Goal: Register for event/course

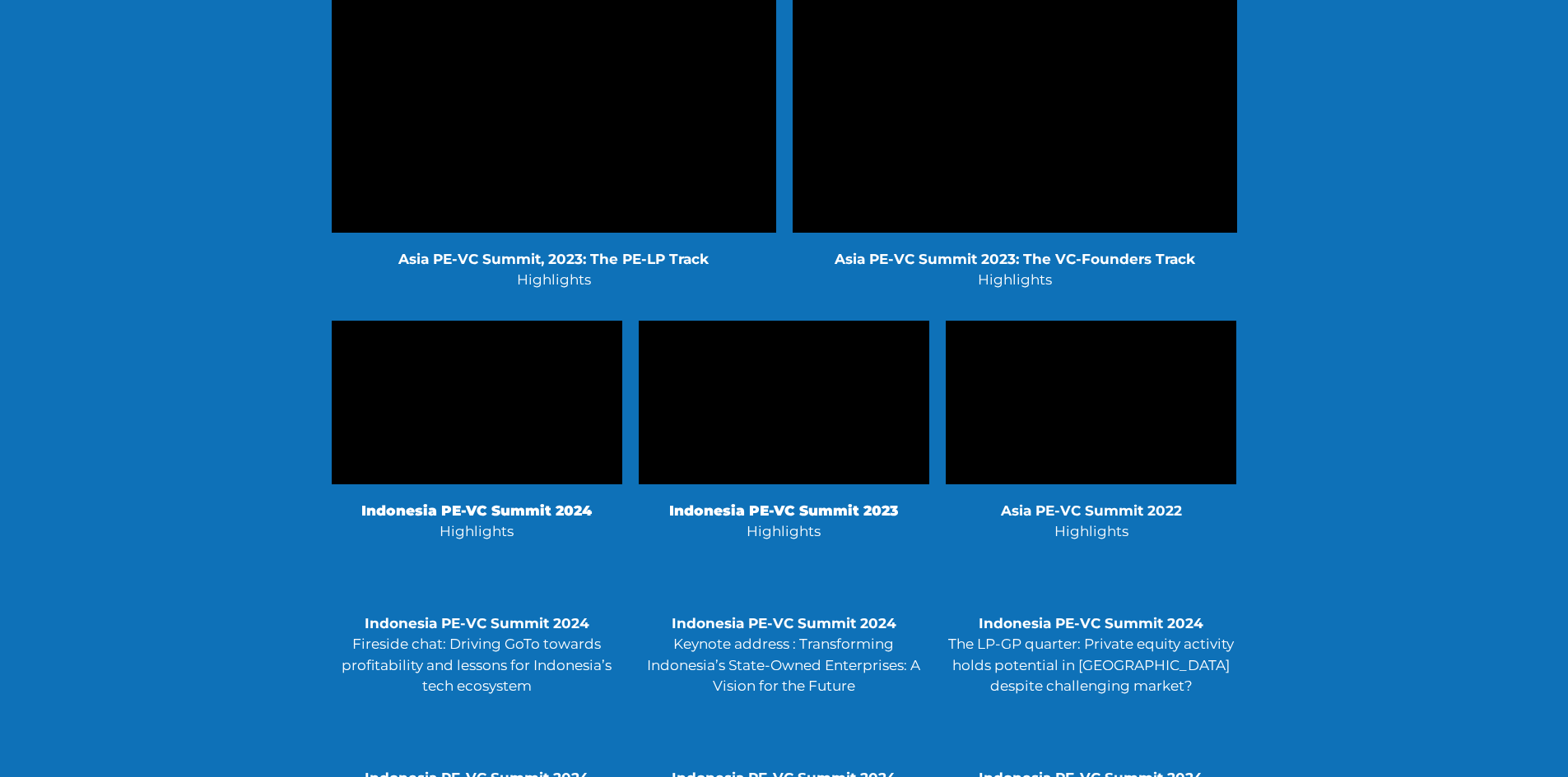
scroll to position [3290, 0]
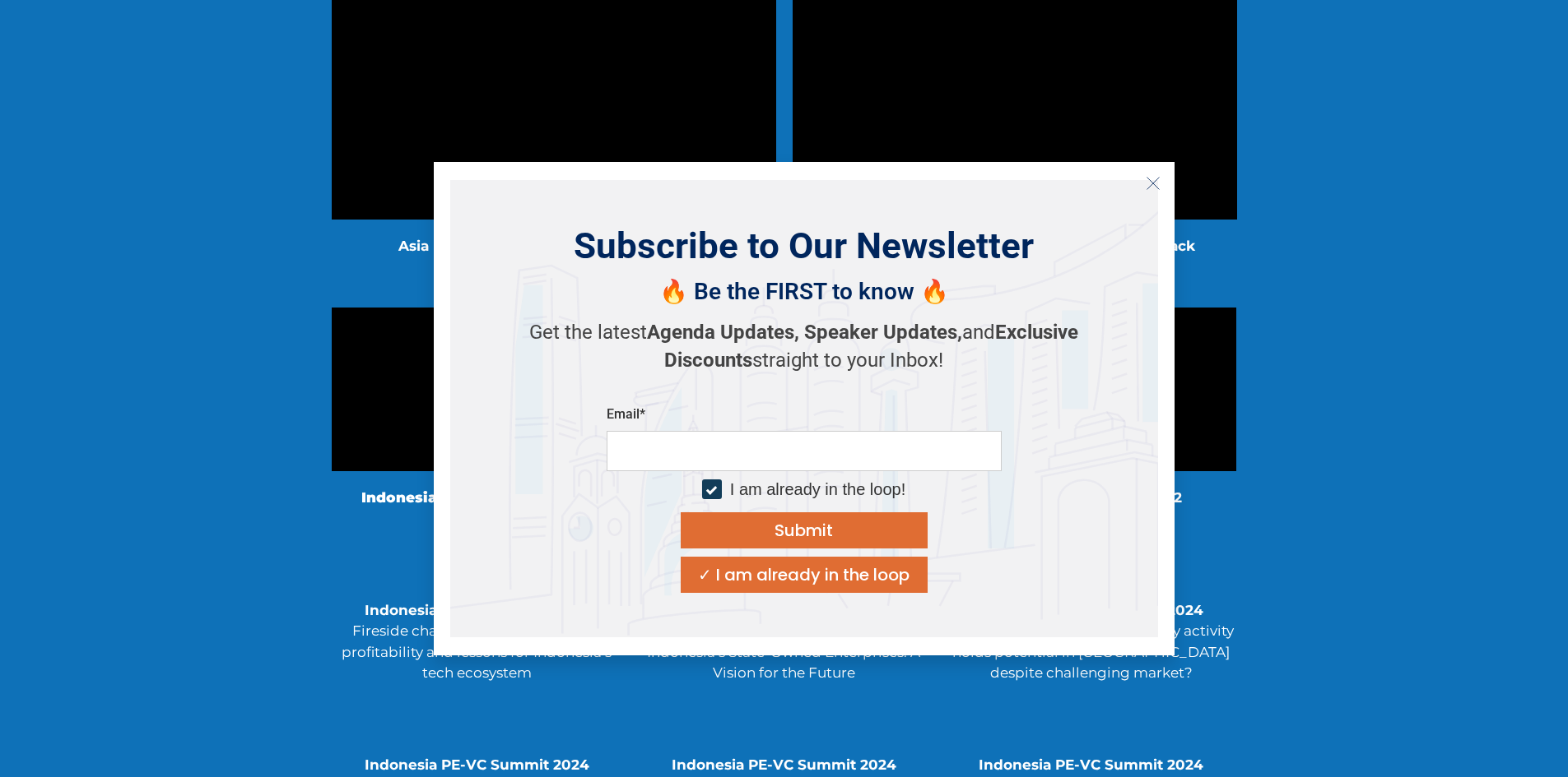
click at [1153, 185] on icon "Close" at bounding box center [1154, 183] width 15 height 15
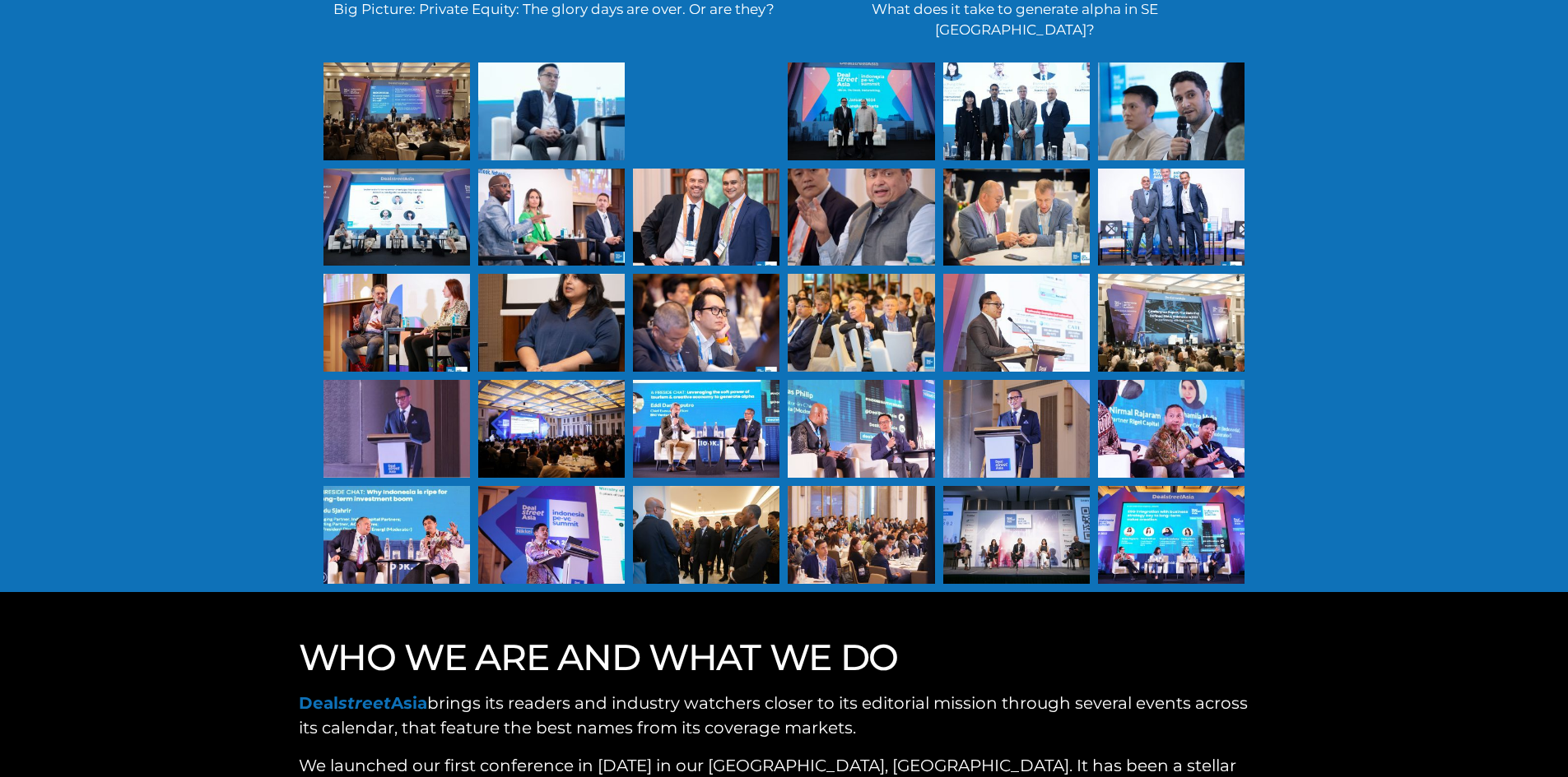
scroll to position [4936, 0]
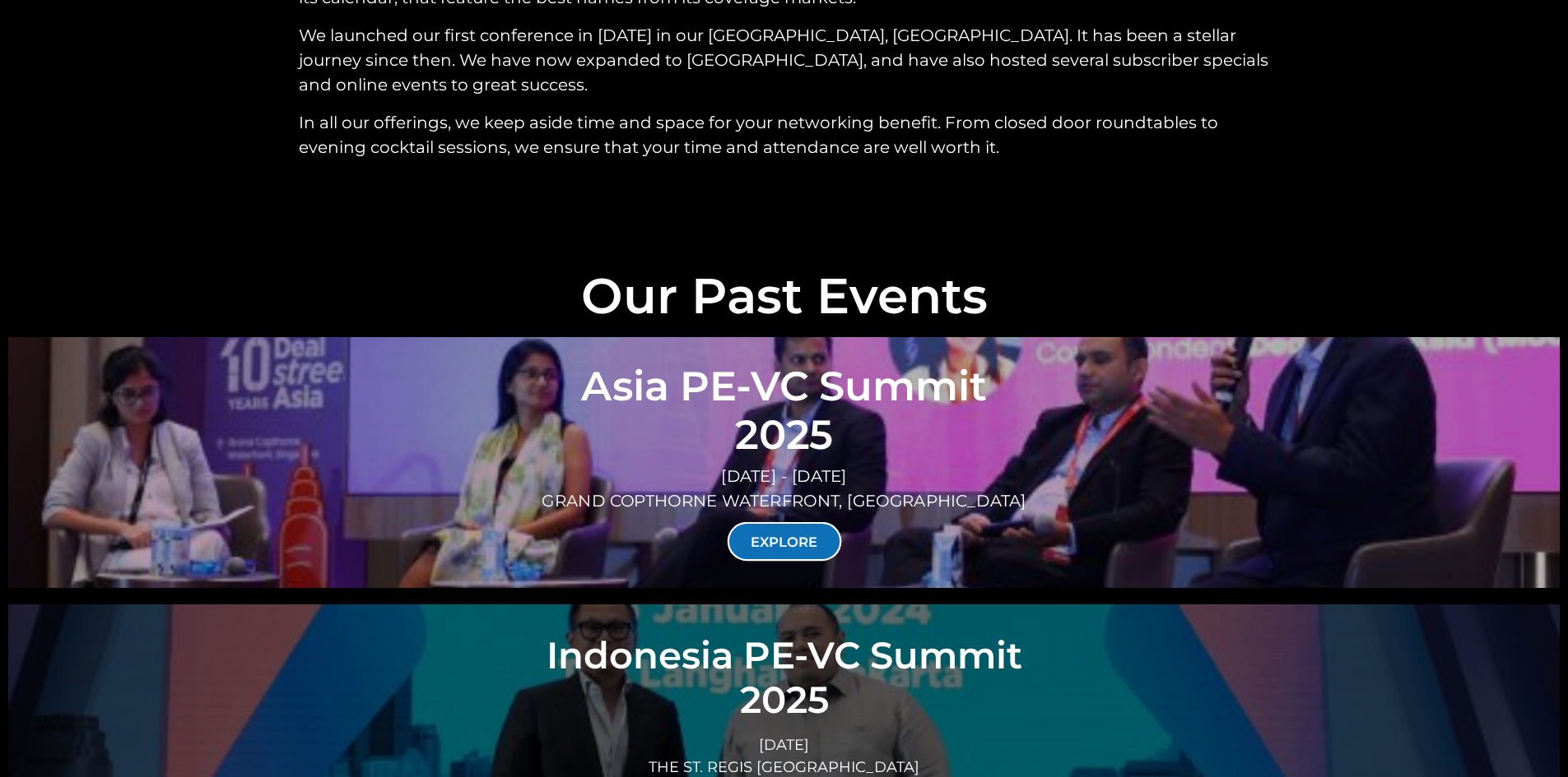
click at [778, 522] on link "EXPLORE" at bounding box center [784, 541] width 115 height 39
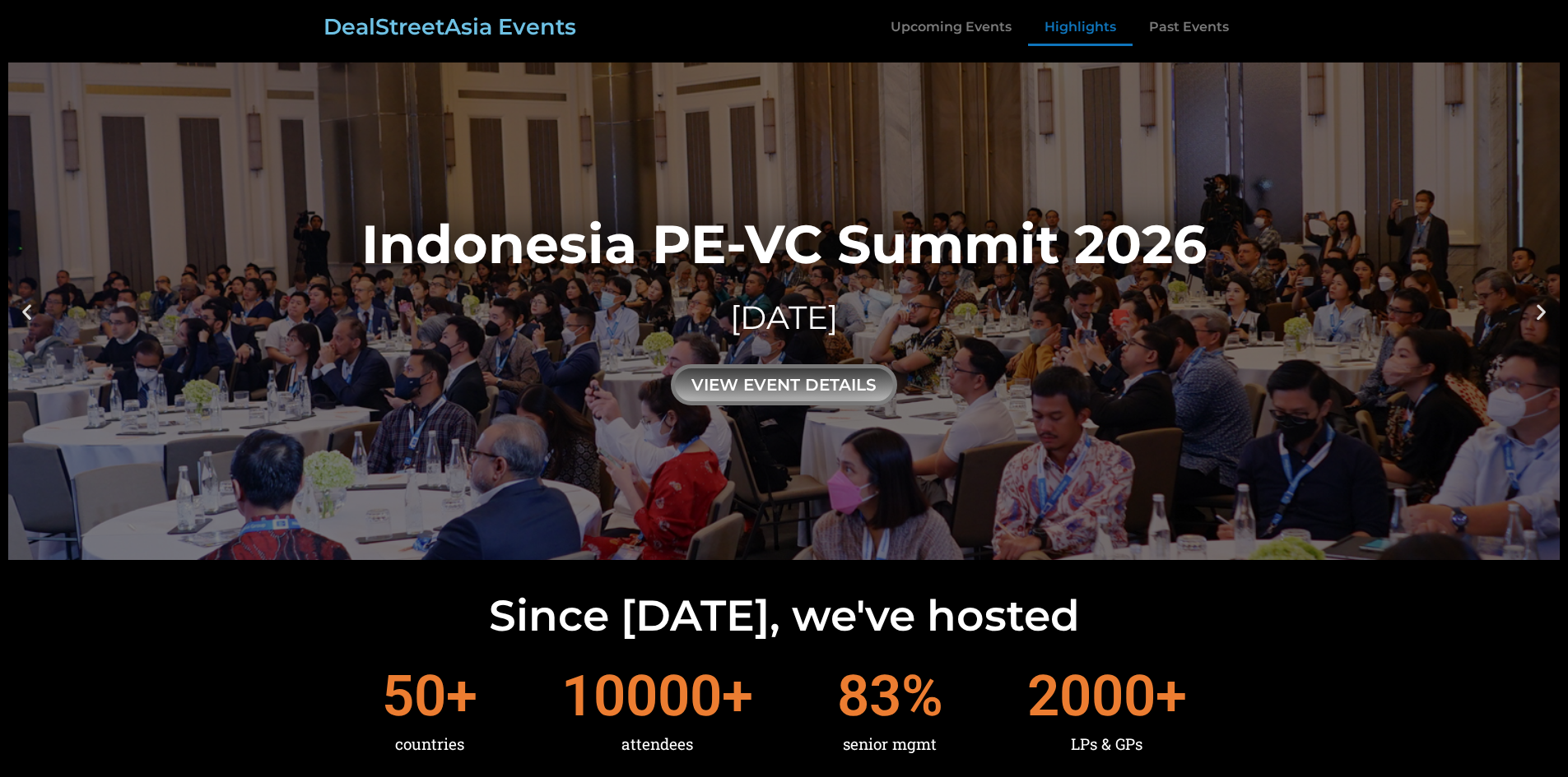
click at [1079, 25] on link "Highlights" at bounding box center [1079, 28] width 104 height 38
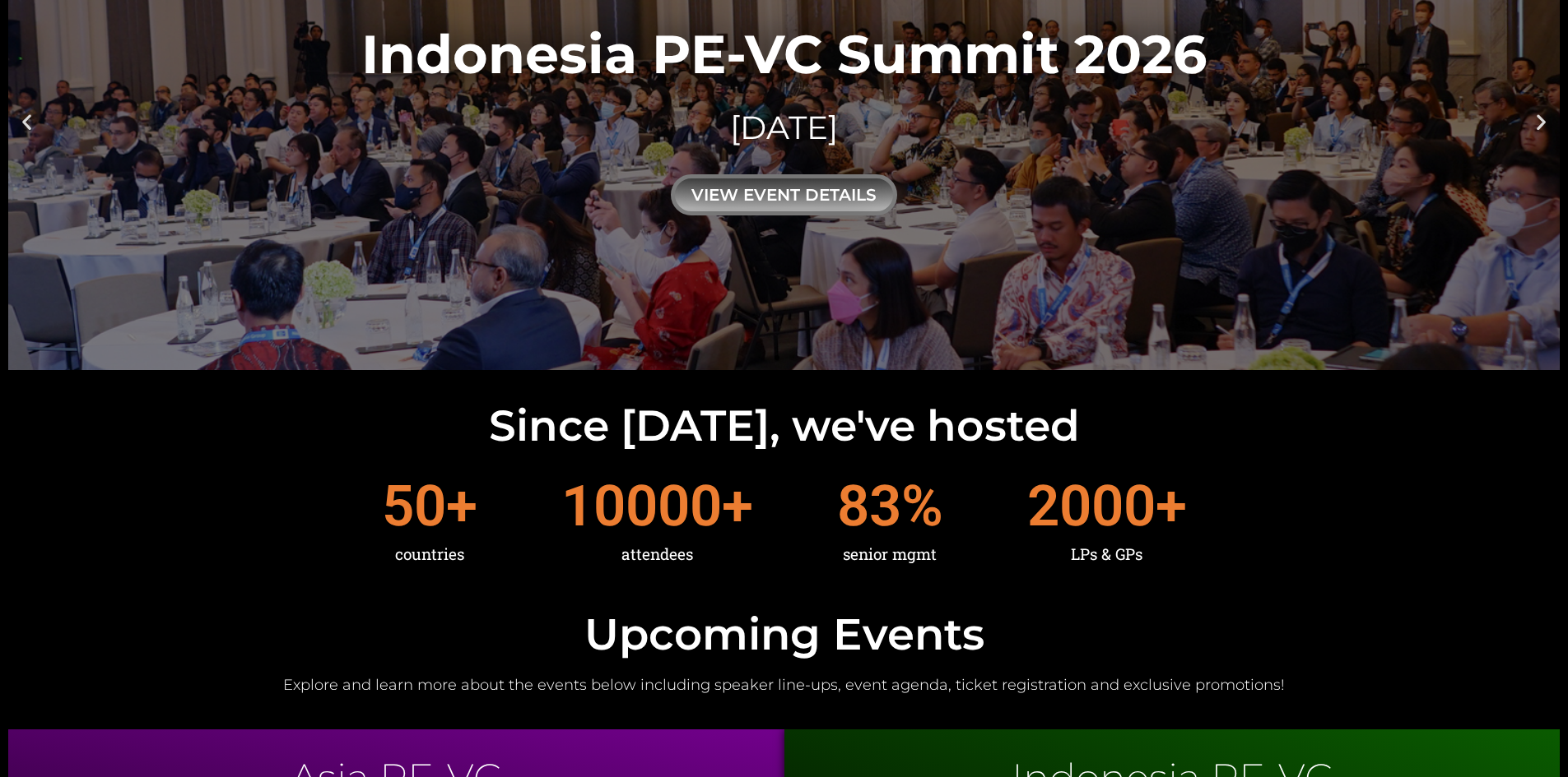
scroll to position [0, 0]
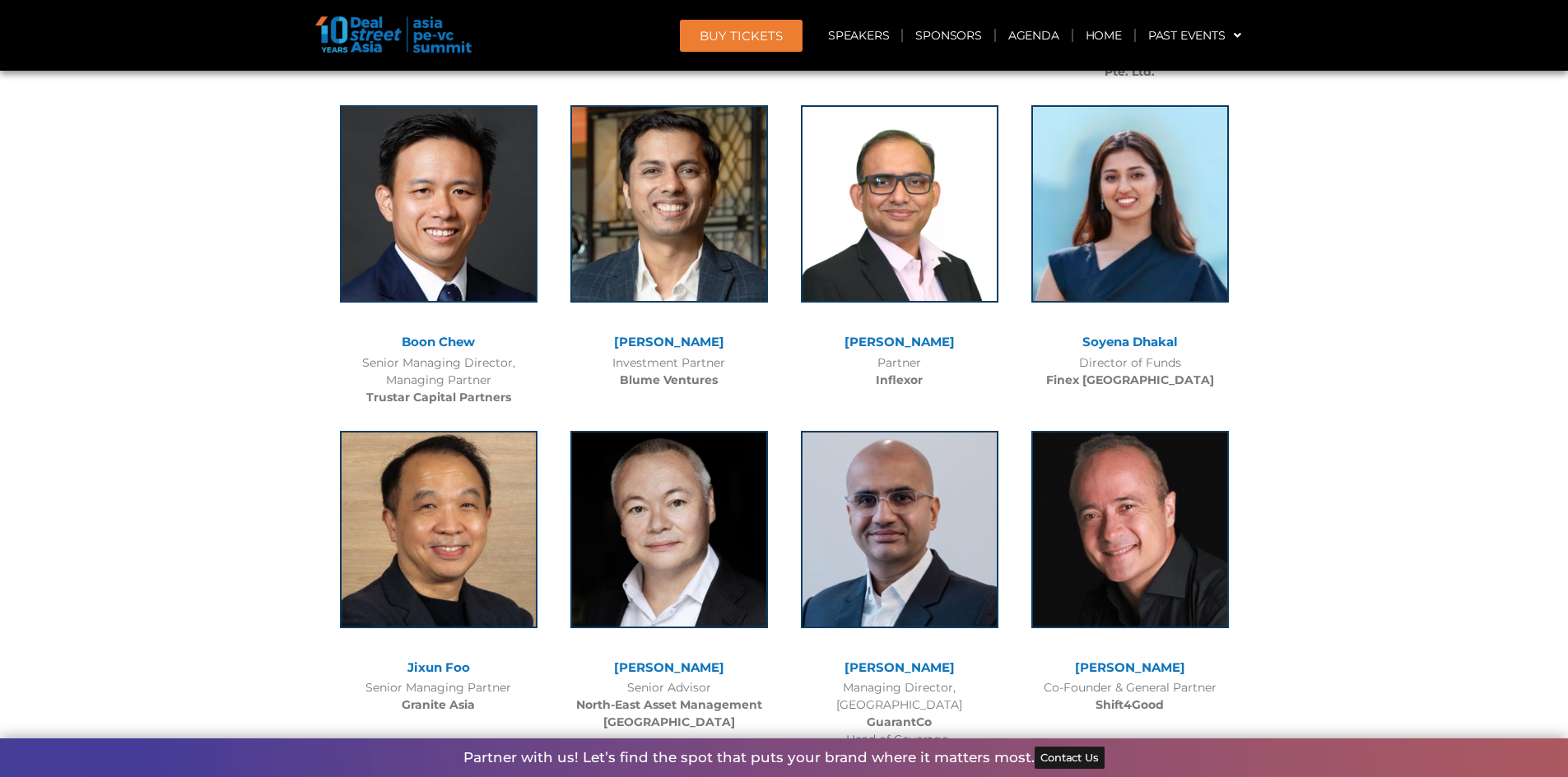
scroll to position [9131, 0]
